Goal: Navigation & Orientation: Find specific page/section

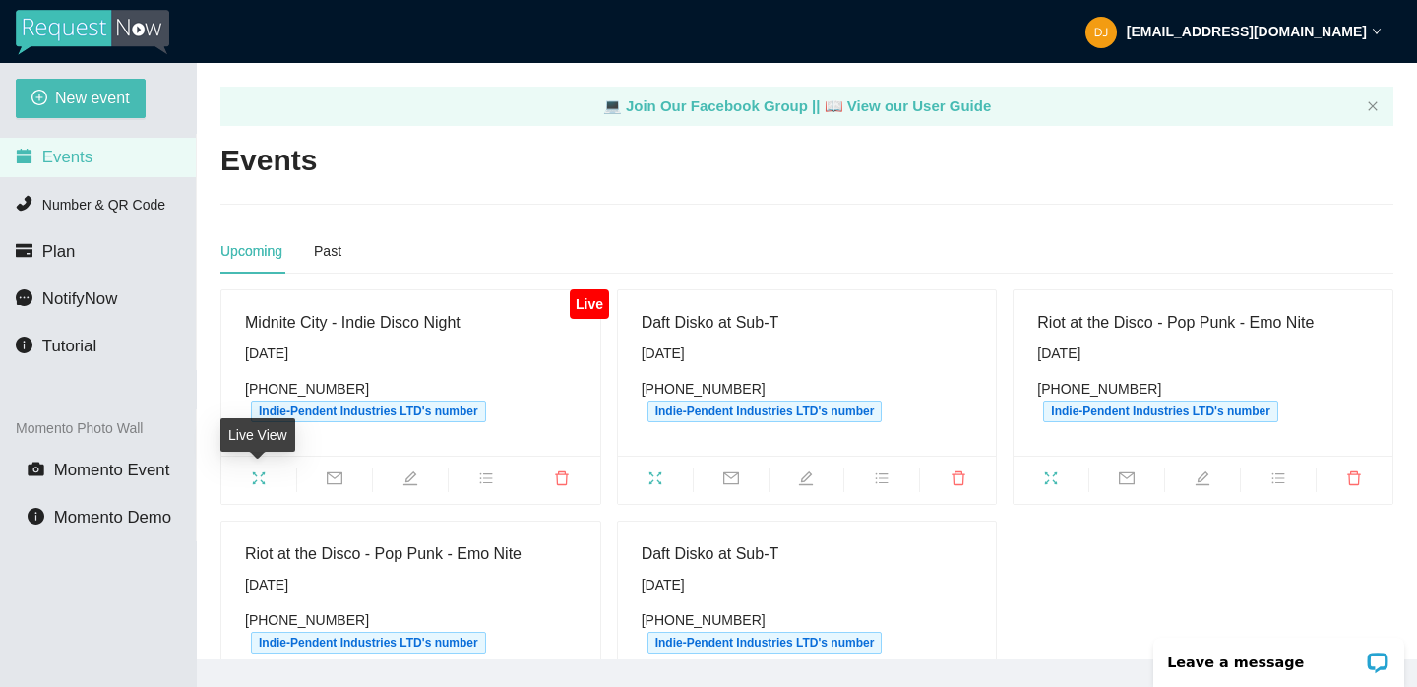
click at [255, 480] on icon "fullscreen" at bounding box center [259, 478] width 16 height 16
